Goal: Find specific page/section: Find specific page/section

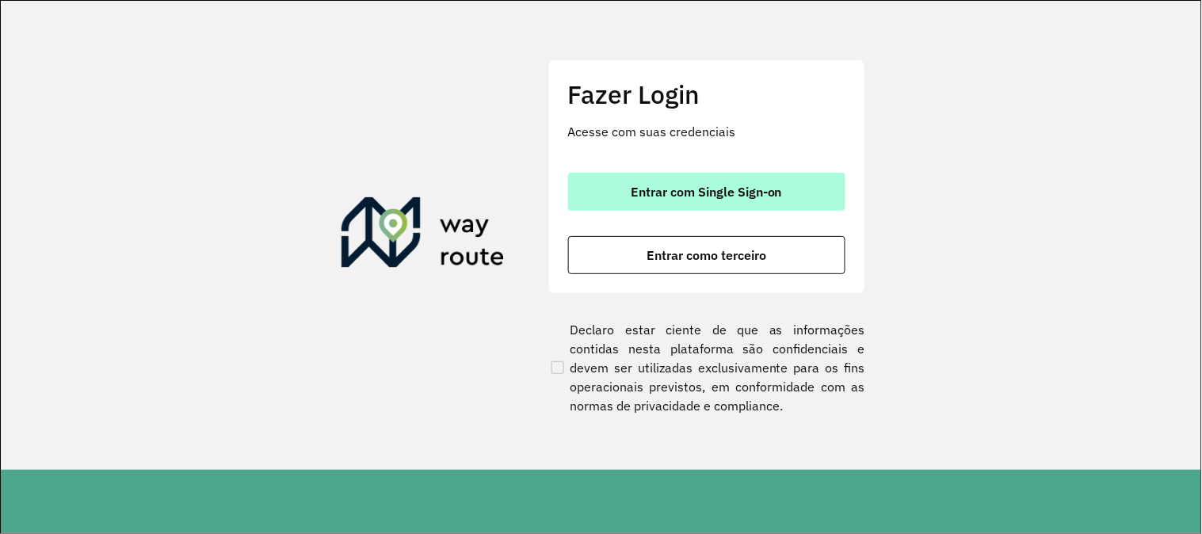
click at [728, 208] on button "Entrar com Single Sign-on" at bounding box center [706, 192] width 277 height 38
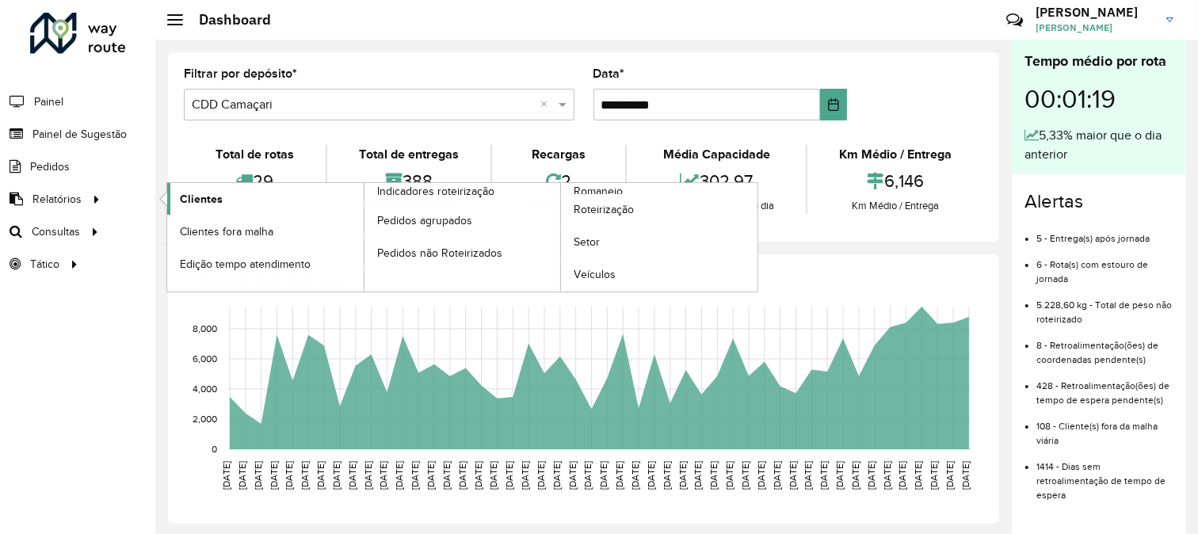
click at [206, 199] on span "Clientes" at bounding box center [201, 199] width 43 height 17
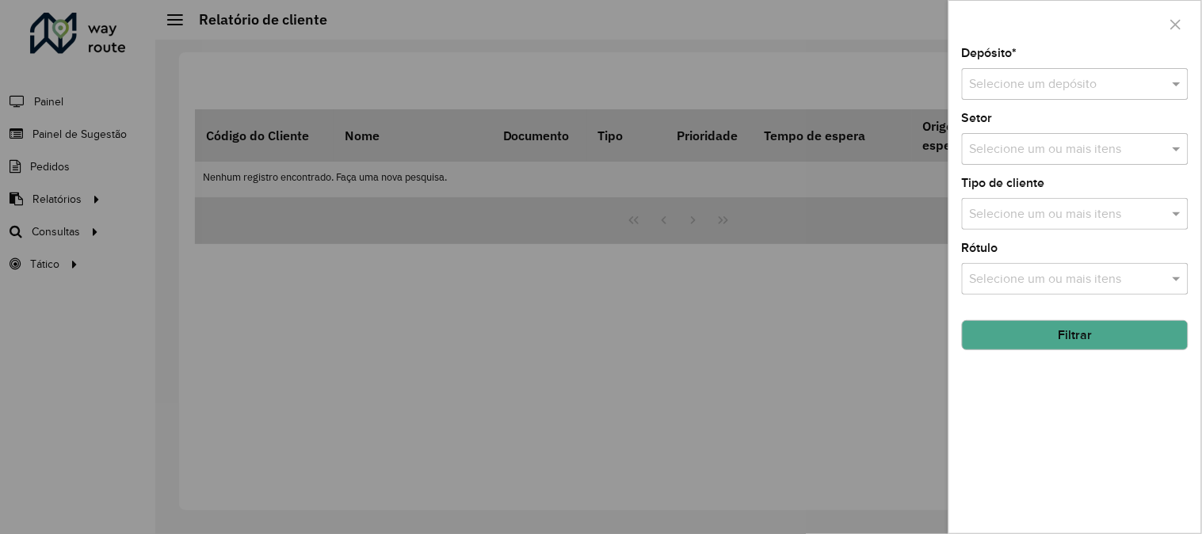
click at [1052, 98] on div "Selecione um depósito" at bounding box center [1075, 84] width 227 height 32
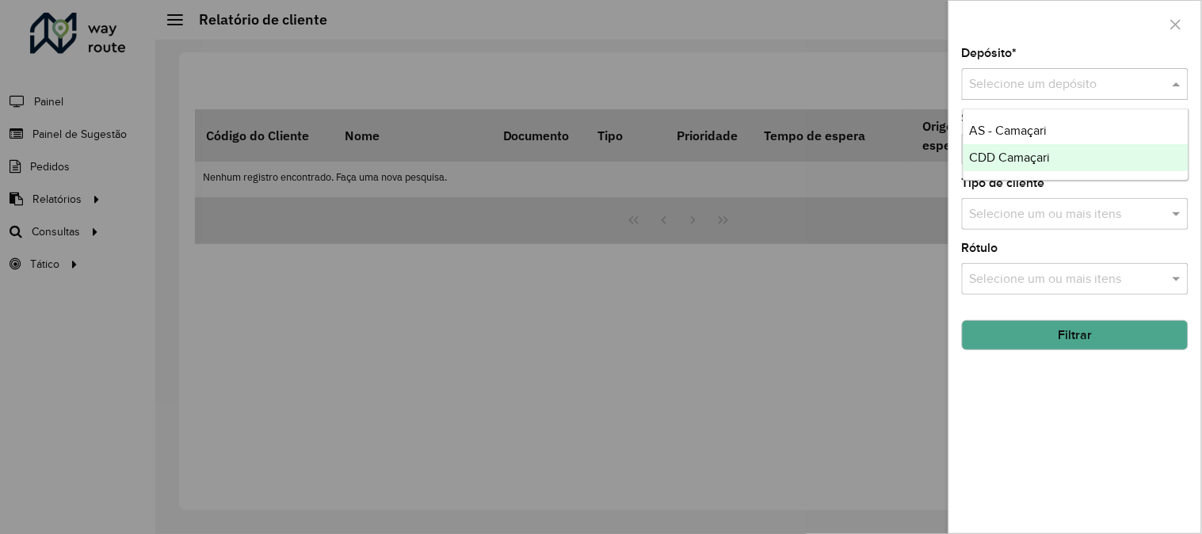
click at [1040, 159] on span "CDD Camaçari" at bounding box center [1010, 157] width 81 height 13
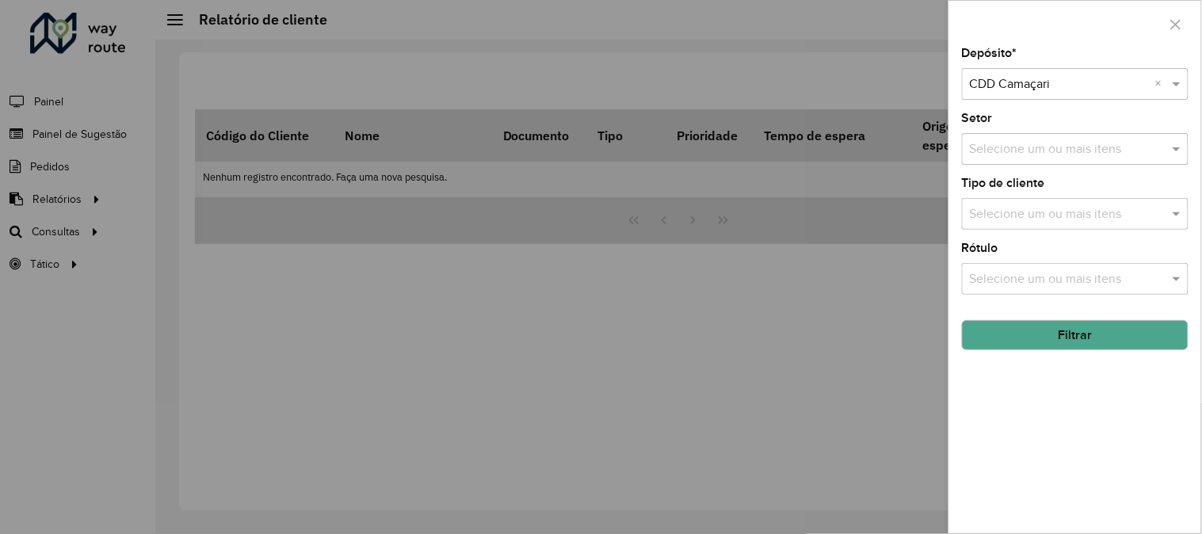
click at [1102, 326] on button "Filtrar" at bounding box center [1075, 335] width 227 height 30
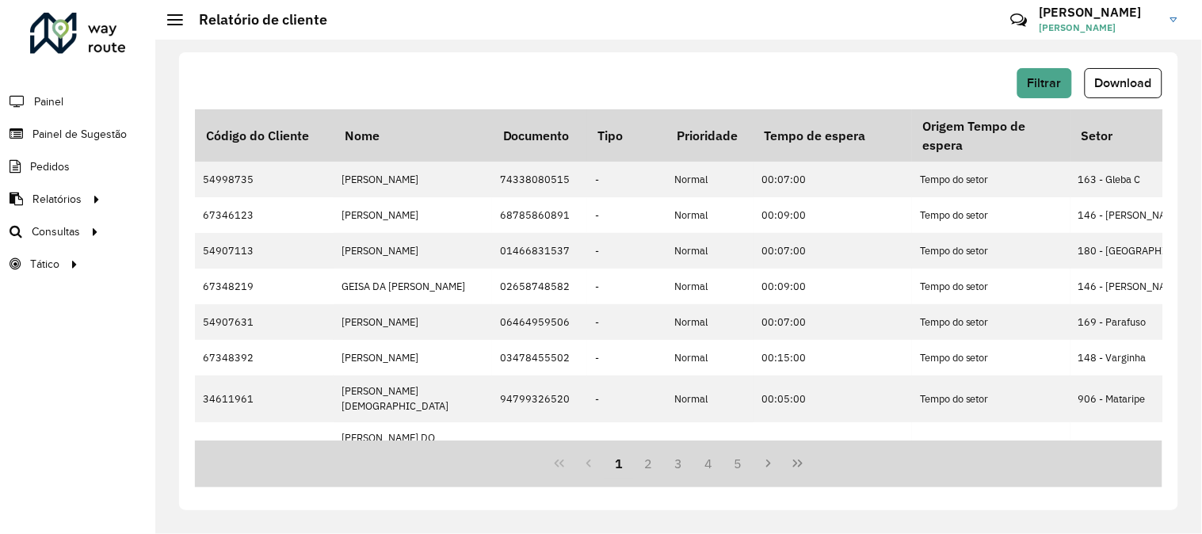
click at [996, 65] on div "Filtrar Download Código do Cliente Nome Documento Tipo Prioridade Tempo de espe…" at bounding box center [678, 281] width 999 height 458
